Goal: Task Accomplishment & Management: Manage account settings

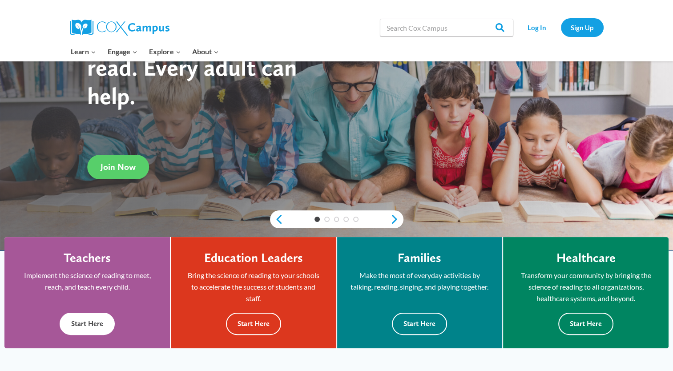
click at [105, 323] on button "Start Here" at bounding box center [87, 324] width 55 height 22
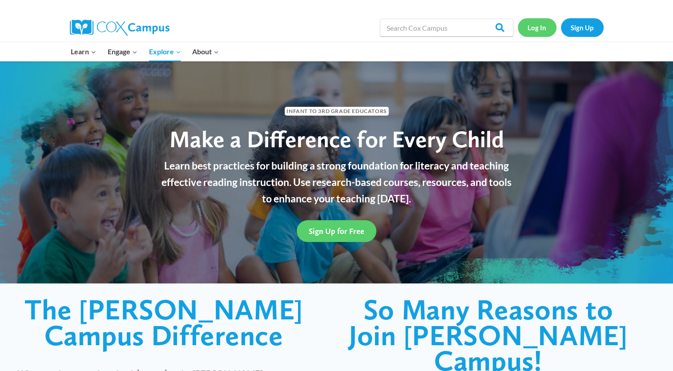
click at [535, 28] on link "Log In" at bounding box center [537, 27] width 39 height 18
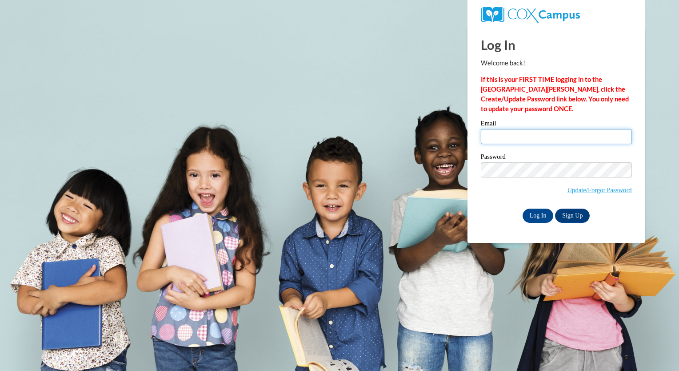
click at [518, 143] on input "Email" at bounding box center [556, 136] width 151 height 15
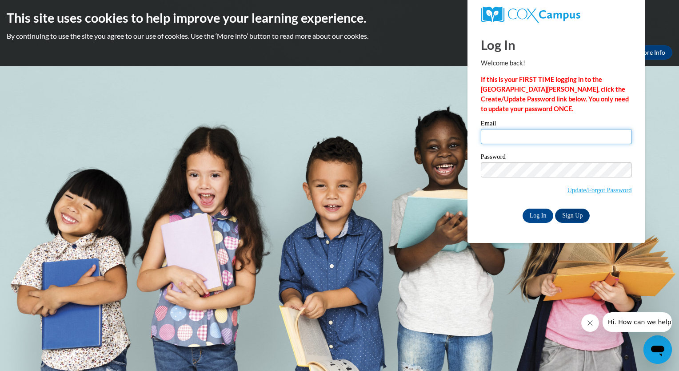
type input "[PERSON_NAME][EMAIL_ADDRESS][PERSON_NAME][DOMAIN_NAME]"
click at [540, 146] on div "Email [PERSON_NAME][EMAIL_ADDRESS][PERSON_NAME][DOMAIN_NAME]" at bounding box center [556, 135] width 151 height 31
drag, startPoint x: 566, startPoint y: 138, endPoint x: 453, endPoint y: 138, distance: 112.9
click at [453, 138] on body "This site uses cookies to help improve your learning experience. By continuing …" at bounding box center [339, 185] width 679 height 371
click at [325, 153] on body "This site uses cookies to help improve your learning experience. By continuing …" at bounding box center [339, 185] width 679 height 371
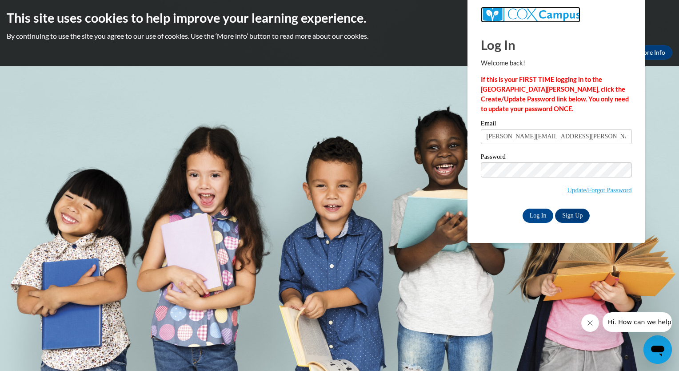
click at [506, 10] on img at bounding box center [531, 15] width 100 height 16
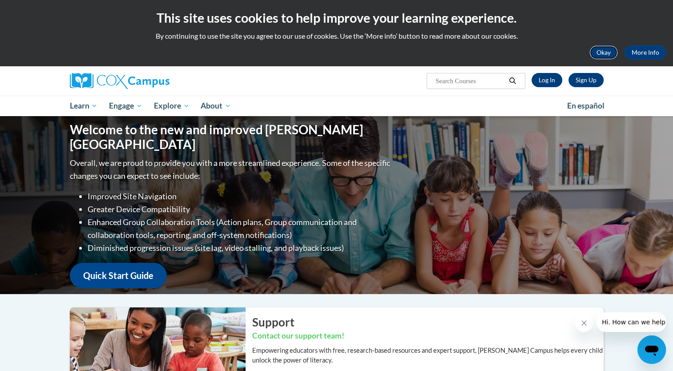
click at [597, 50] on button "Okay" at bounding box center [603, 52] width 28 height 14
